Goal: Task Accomplishment & Management: Manage account settings

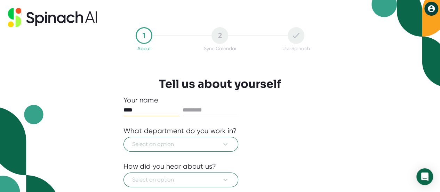
type input "****"
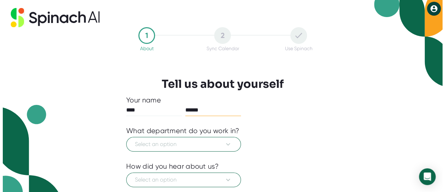
scroll to position [0, 0]
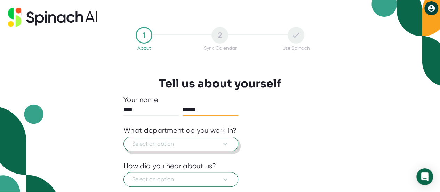
type input "******"
click at [168, 145] on span "Select an option" at bounding box center [180, 143] width 97 height 8
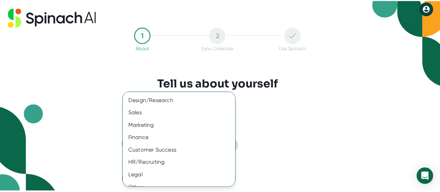
scroll to position [0, 0]
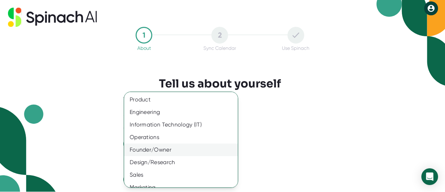
click at [158, 146] on div "Founder/Owner" at bounding box center [183, 149] width 119 height 13
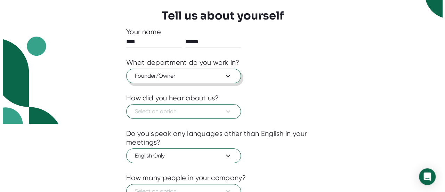
scroll to position [71, 0]
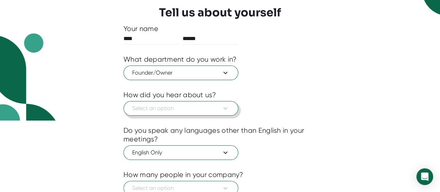
click at [151, 107] on span "Select an option" at bounding box center [180, 108] width 97 height 8
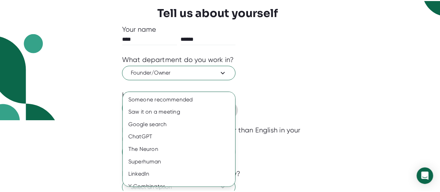
scroll to position [0, 0]
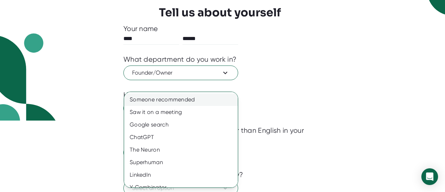
click at [149, 102] on div "Someone recommended" at bounding box center [183, 99] width 119 height 13
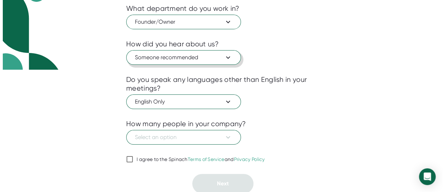
scroll to position [122, 0]
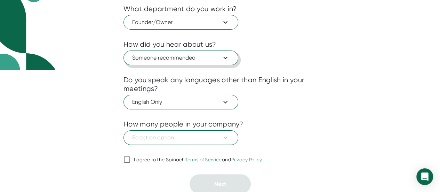
click at [170, 57] on span "Someone recommended" at bounding box center [180, 58] width 97 height 8
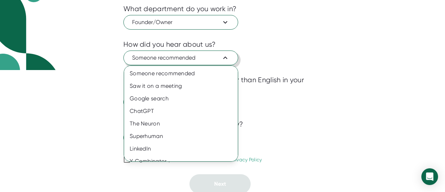
click at [170, 57] on div at bounding box center [222, 96] width 445 height 192
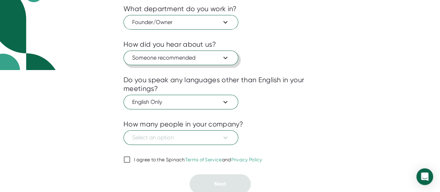
click at [170, 57] on span "Someone recommended" at bounding box center [180, 58] width 97 height 8
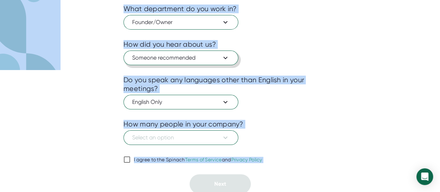
click at [169, 54] on span "Someone recommended" at bounding box center [180, 58] width 97 height 8
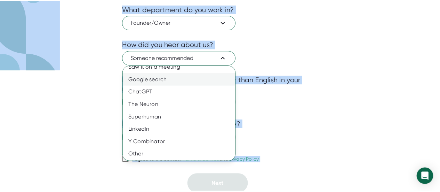
scroll to position [0, 0]
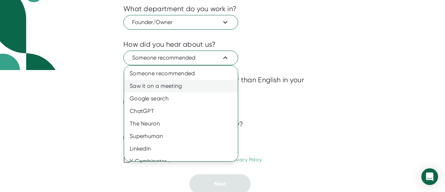
click at [154, 84] on div "Saw it on a meeting" at bounding box center [183, 86] width 119 height 13
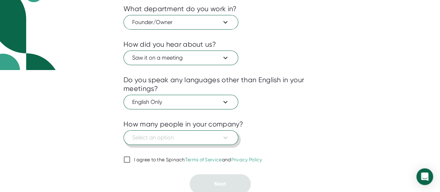
click at [179, 140] on button "Select an option" at bounding box center [180, 137] width 115 height 15
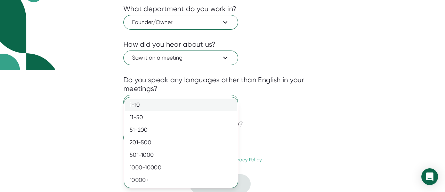
click at [159, 105] on div "1-10" at bounding box center [181, 104] width 114 height 13
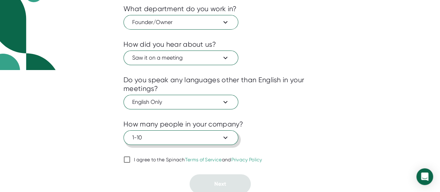
scroll to position [122, 0]
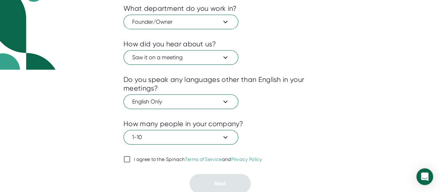
click at [127, 156] on input "I agree to the Spinach Terms of Service and Privacy Policy" at bounding box center [126, 159] width 7 height 8
checkbox input "true"
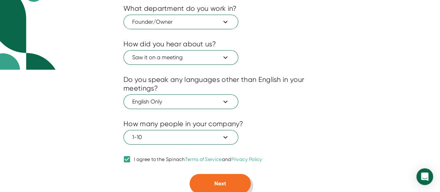
click at [217, 173] on button "Next" at bounding box center [219, 182] width 61 height 19
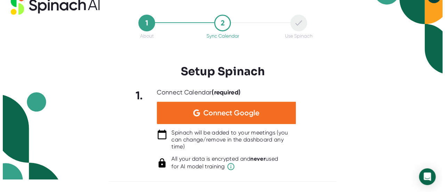
scroll to position [12, 0]
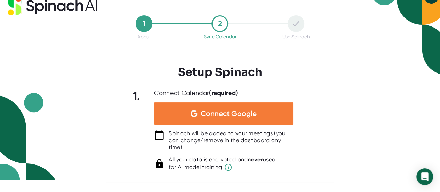
click at [217, 110] on span "Connect Google" at bounding box center [229, 113] width 56 height 7
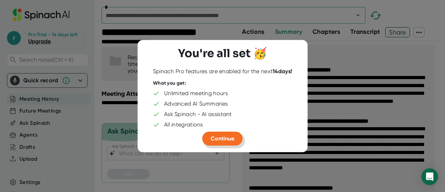
click at [222, 143] on button "Continue" at bounding box center [222, 138] width 40 height 14
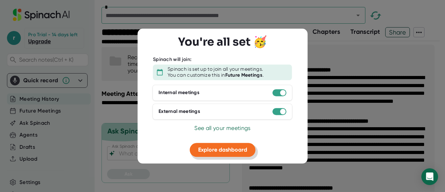
click at [225, 155] on button "Explore dashboard" at bounding box center [223, 150] width 66 height 14
